Goal: Information Seeking & Learning: Learn about a topic

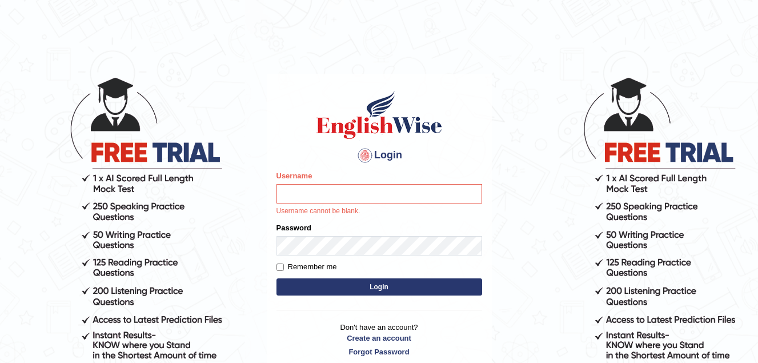
type input "Jade0806"
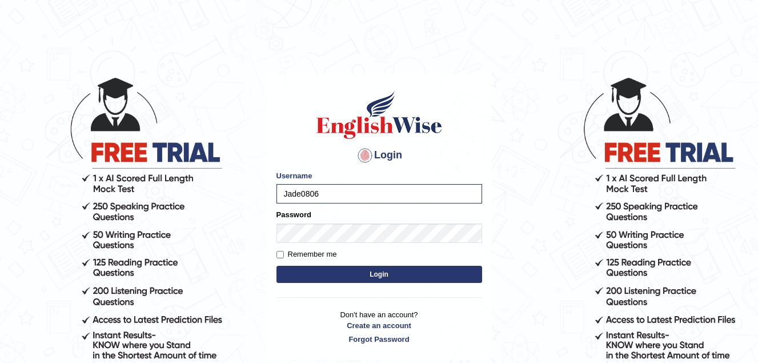
click at [323, 246] on form "Please fix the following errors: Username Jade0806 Password Remember me Login" at bounding box center [379, 227] width 206 height 115
click at [366, 271] on button "Login" at bounding box center [379, 274] width 206 height 17
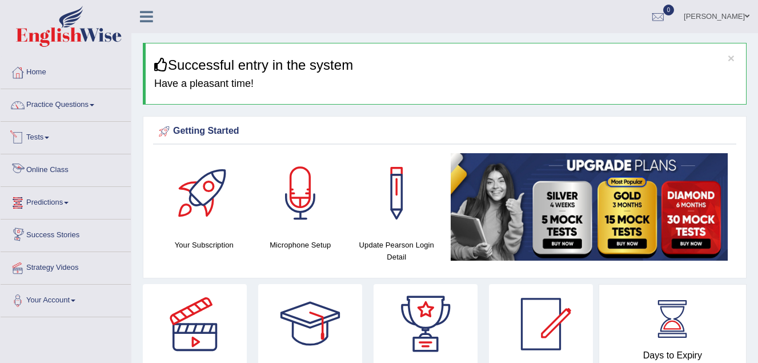
click at [80, 166] on link "Online Class" at bounding box center [66, 168] width 130 height 29
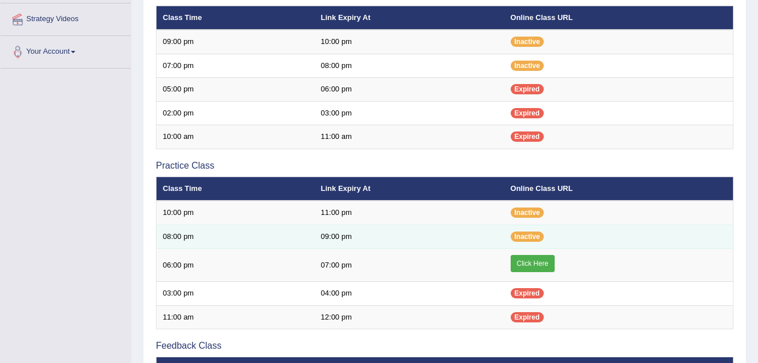
scroll to position [228, 0]
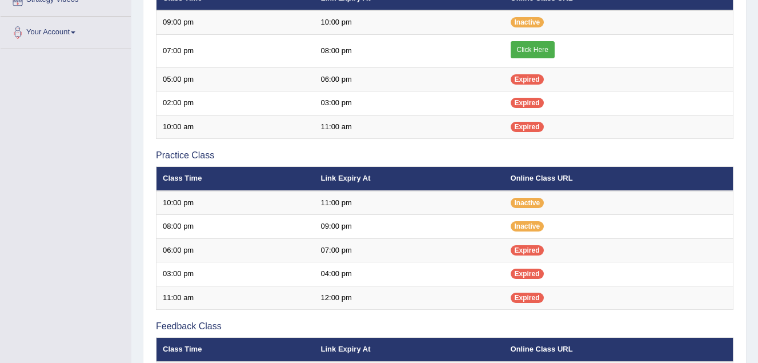
scroll to position [228, 0]
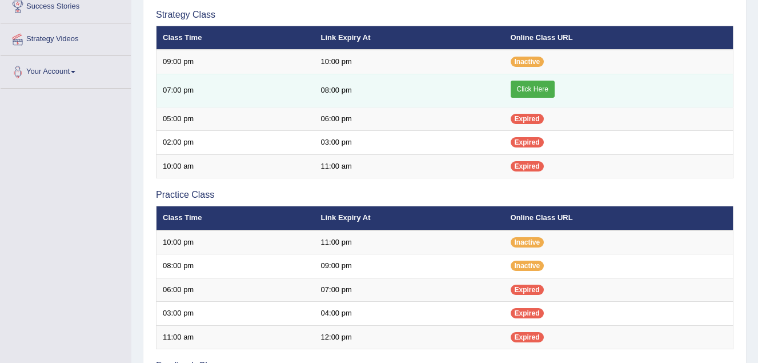
click at [533, 86] on link "Click Here" at bounding box center [533, 89] width 44 height 17
